Goal: Task Accomplishment & Management: Use online tool/utility

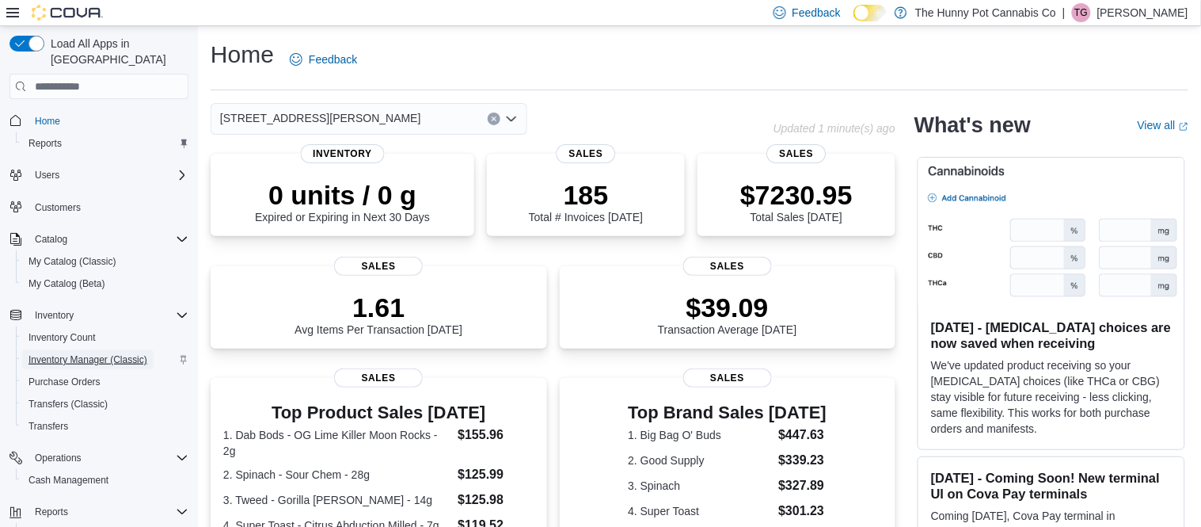
click at [91, 353] on span "Inventory Manager (Classic)" at bounding box center [88, 359] width 119 height 13
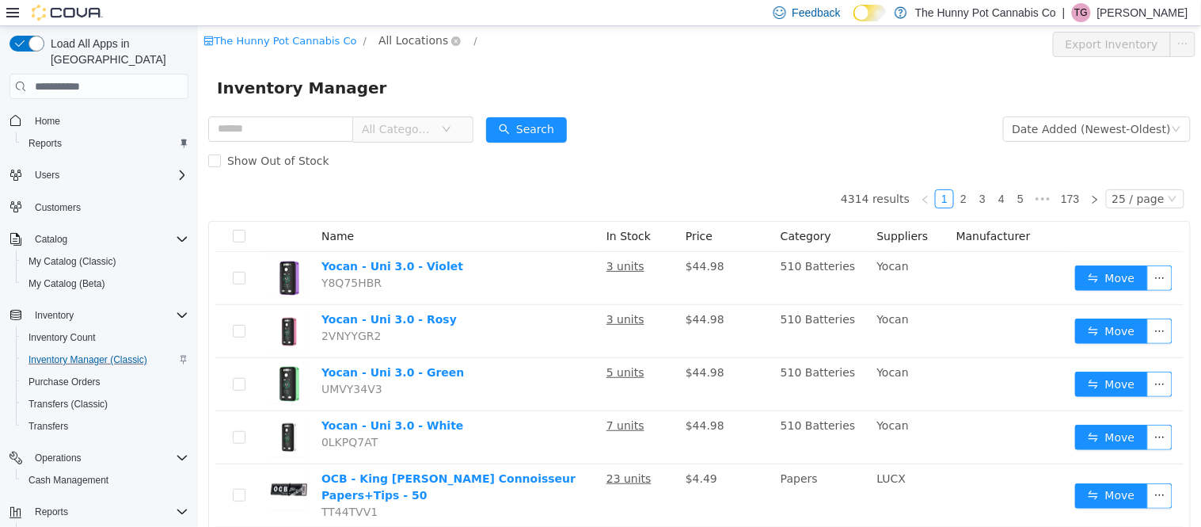
click at [423, 35] on span "All Locations" at bounding box center [413, 40] width 70 height 17
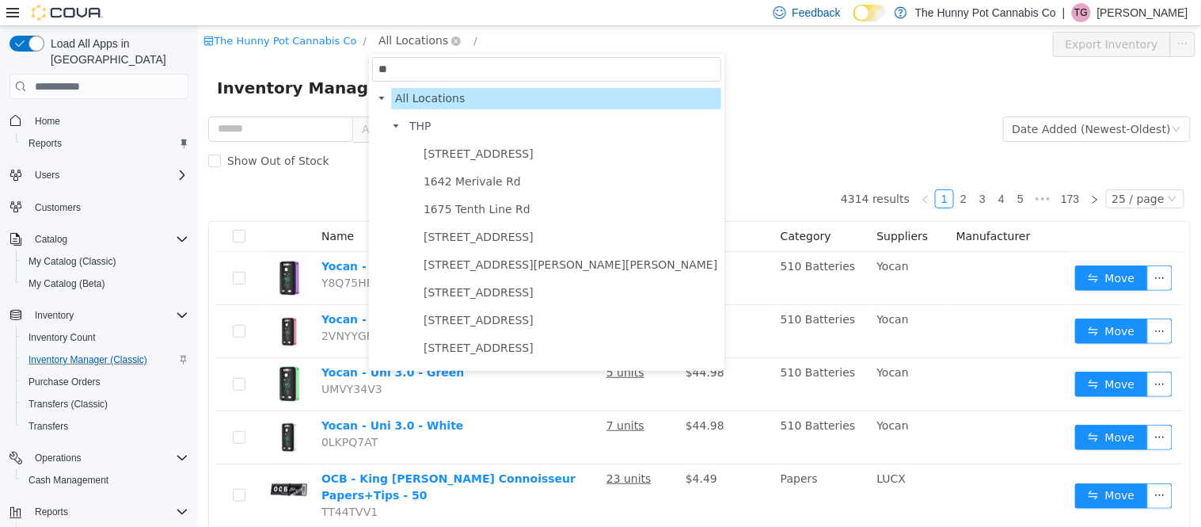
type input "***"
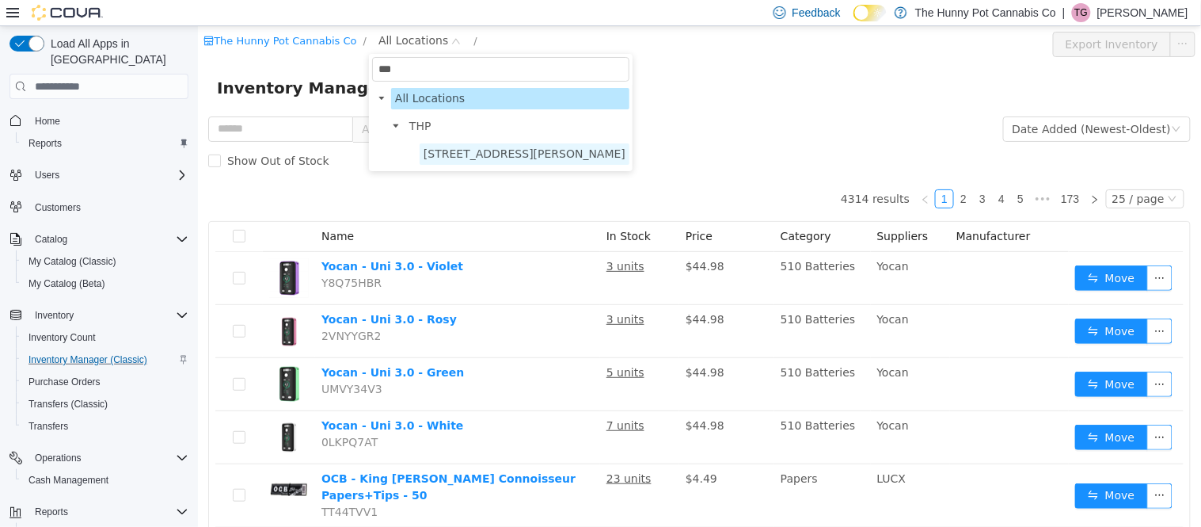
click at [442, 150] on span "[STREET_ADDRESS][PERSON_NAME]" at bounding box center [524, 153] width 202 height 13
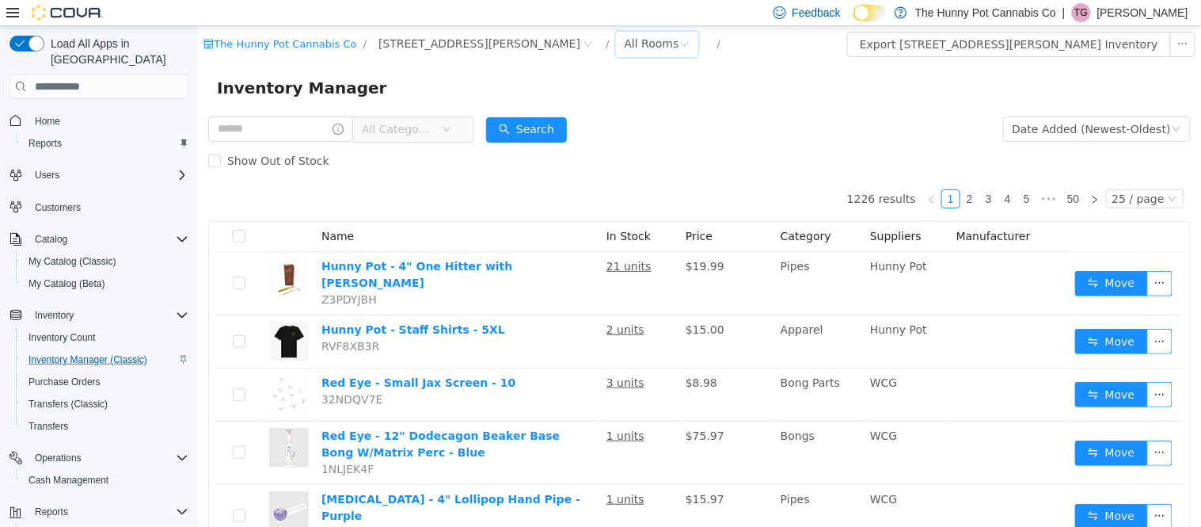
click at [624, 49] on div "All Rooms" at bounding box center [651, 44] width 55 height 24
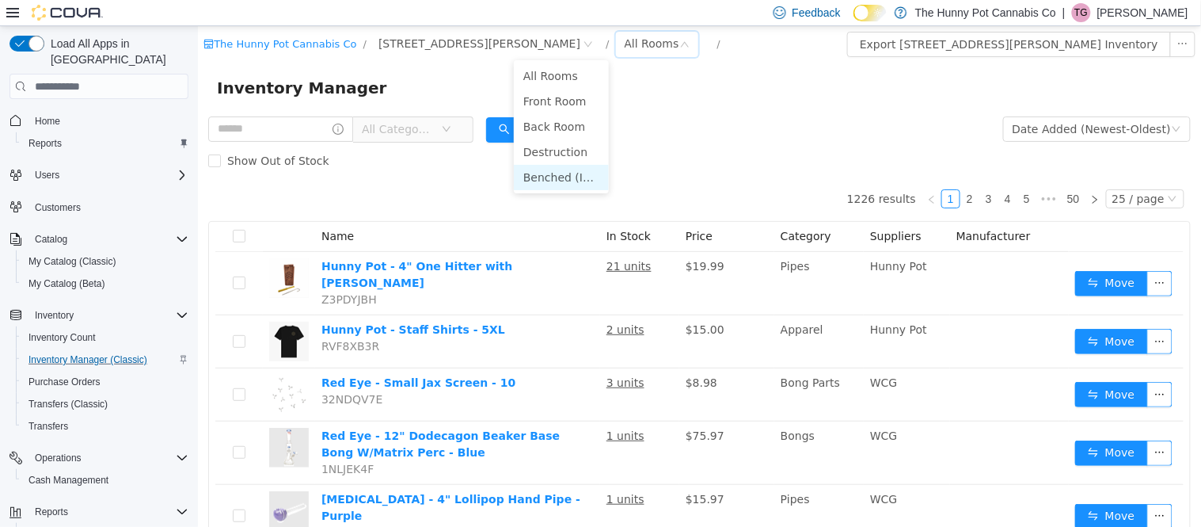
click at [547, 178] on li "Benched (Inactive)" at bounding box center [560, 177] width 95 height 25
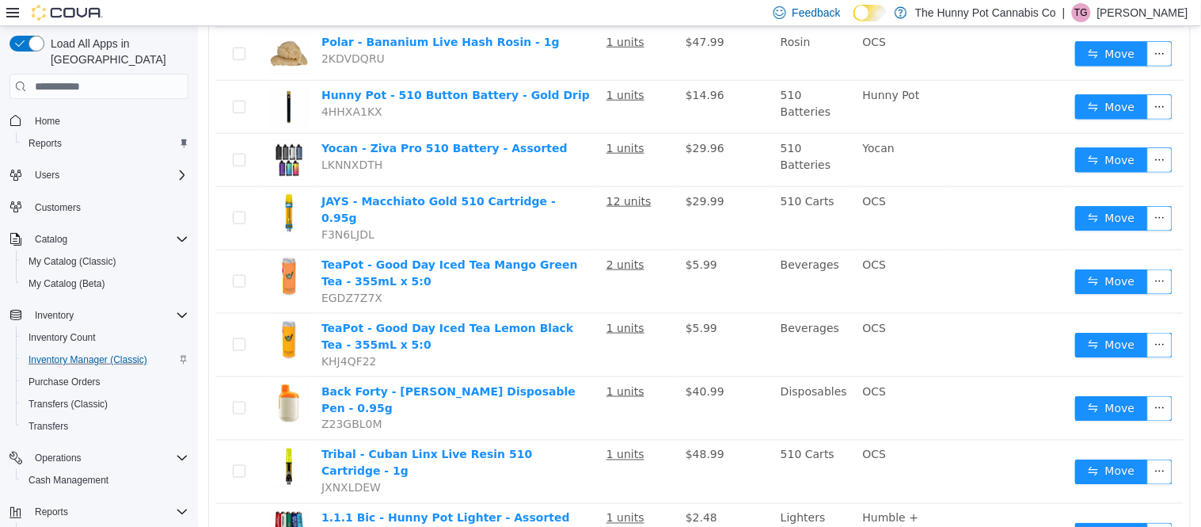
scroll to position [428, 0]
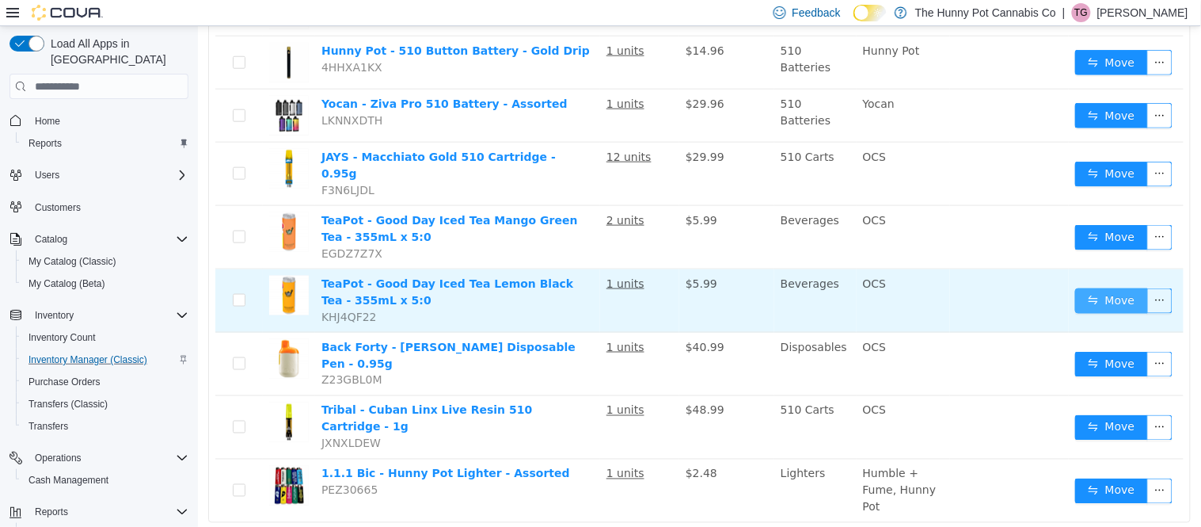
click at [1114, 291] on button "Move" at bounding box center [1110, 300] width 73 height 25
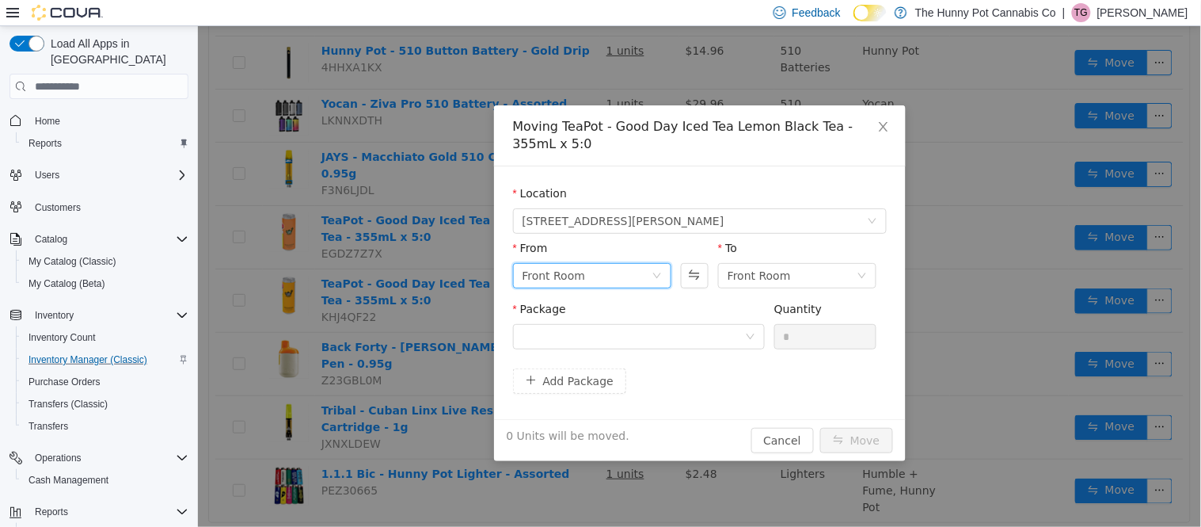
click at [656, 273] on icon "icon: down" at bounding box center [657, 276] width 10 height 10
click at [583, 401] on li "Benched (Inactive)" at bounding box center [591, 408] width 158 height 25
click at [807, 273] on div "Front Room" at bounding box center [791, 276] width 129 height 24
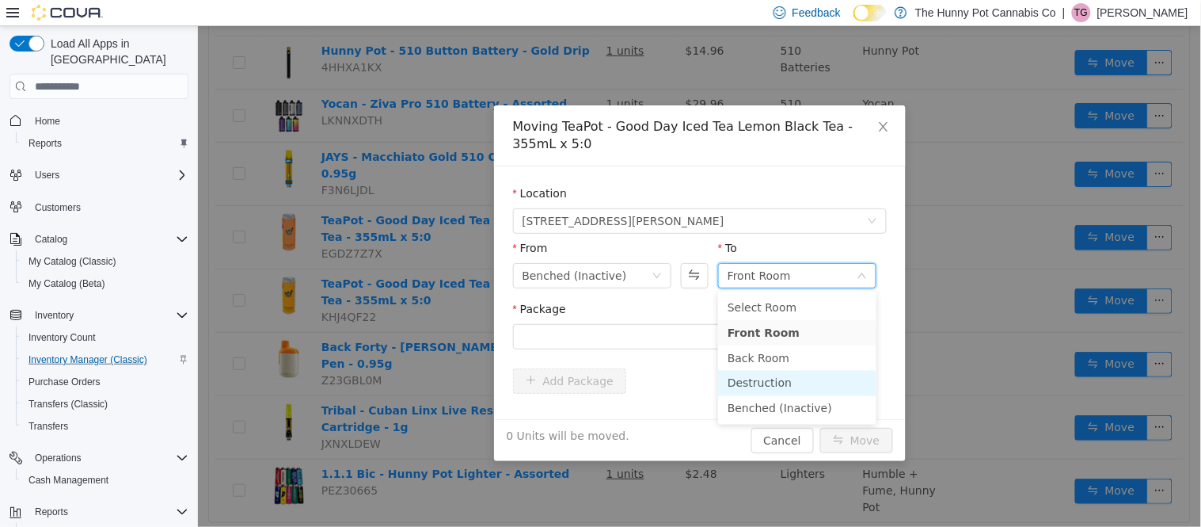
click at [759, 382] on li "Destruction" at bounding box center [796, 383] width 158 height 25
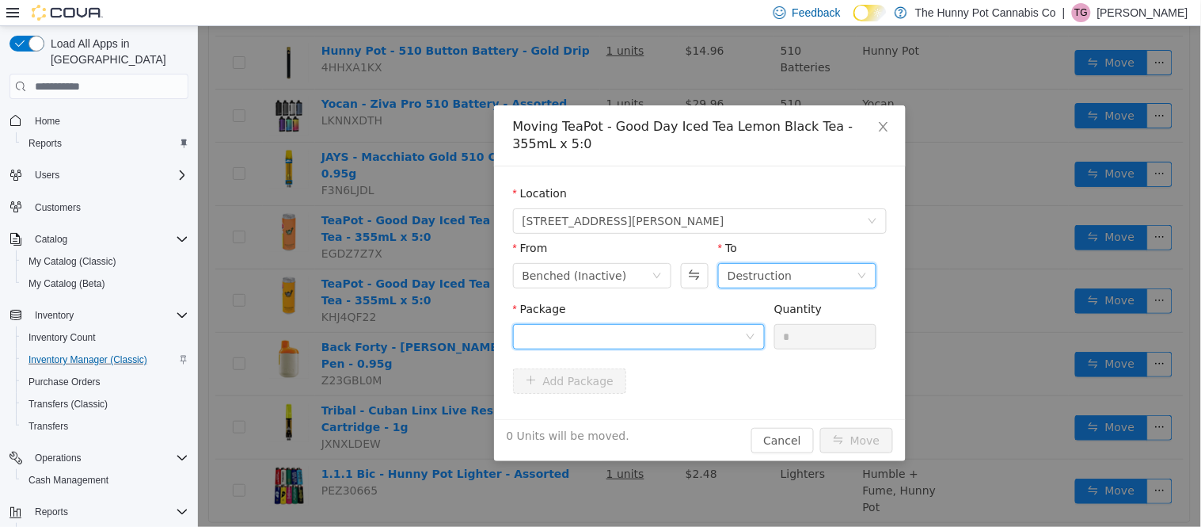
click at [738, 346] on div at bounding box center [633, 337] width 222 height 24
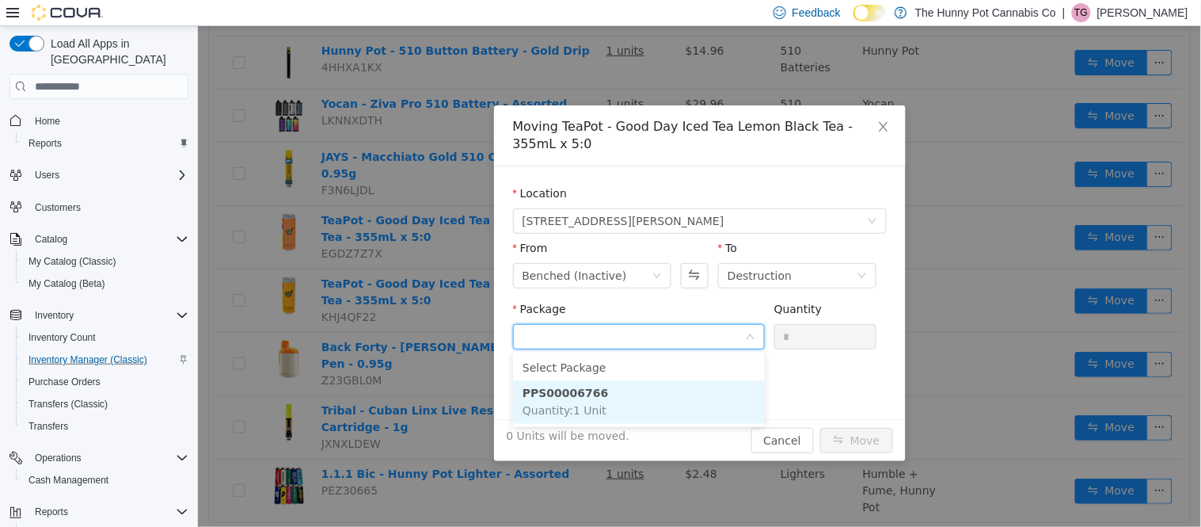
click at [678, 402] on li "PPS00006766 Quantity : 1 Unit" at bounding box center [638, 402] width 252 height 43
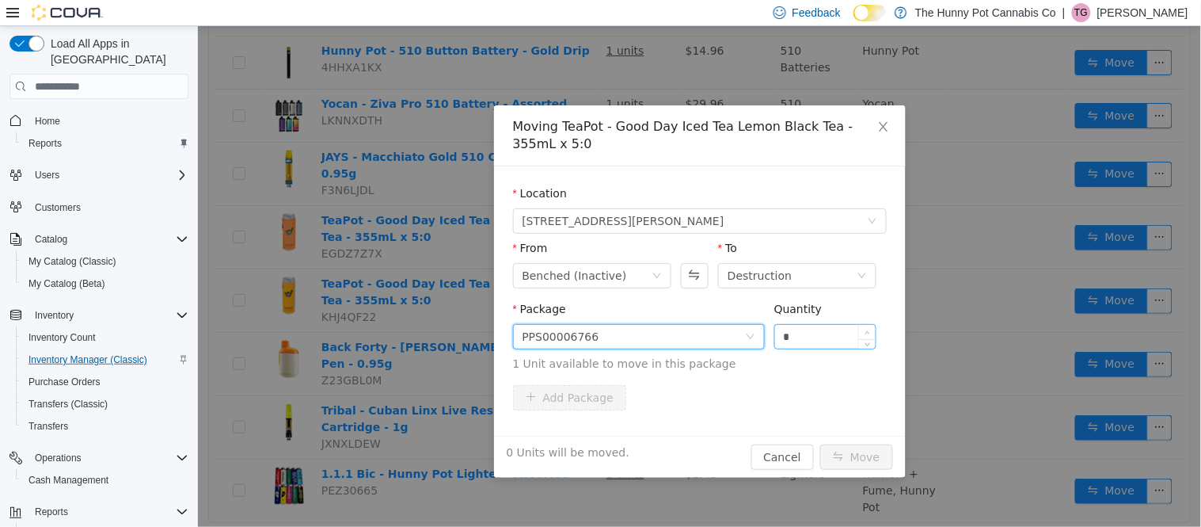
click at [866, 329] on span "Increase Value" at bounding box center [866, 332] width 17 height 14
type input "*"
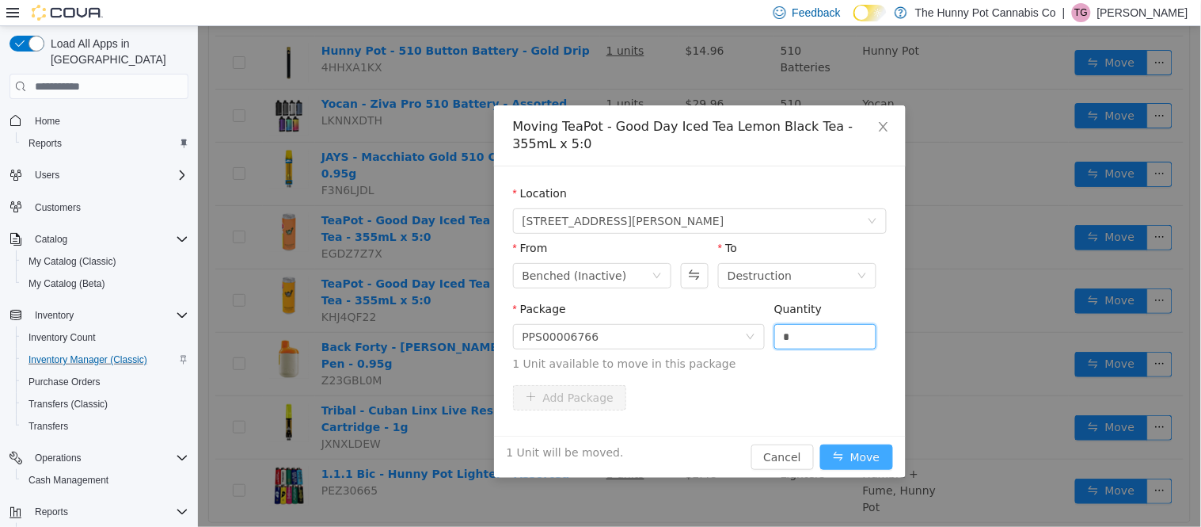
click at [836, 447] on button "Move" at bounding box center [856, 456] width 73 height 25
